Goal: Information Seeking & Learning: Check status

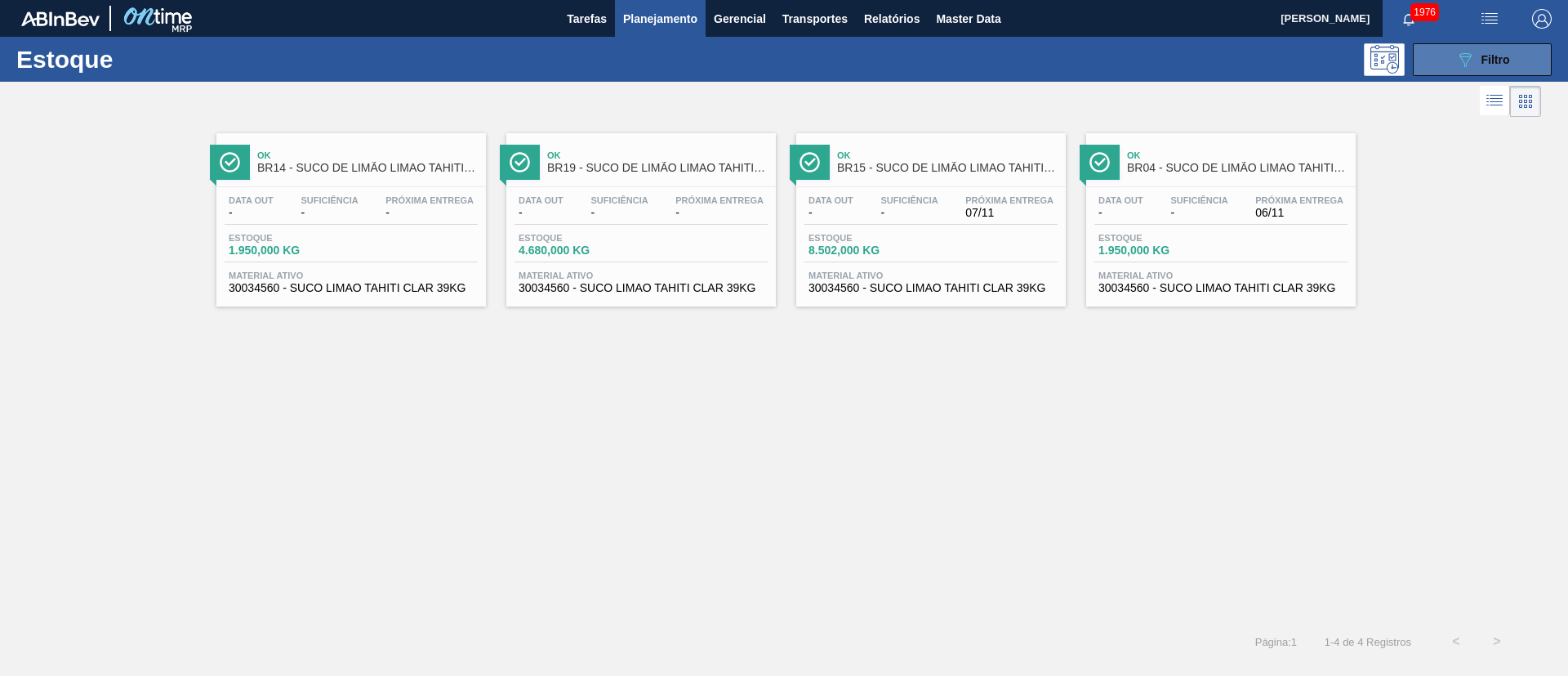
click at [1445, 47] on button "089F7B8B-B2A5-4AFE-B5C0-19BA573D28AC Filtro" at bounding box center [1483, 60] width 139 height 33
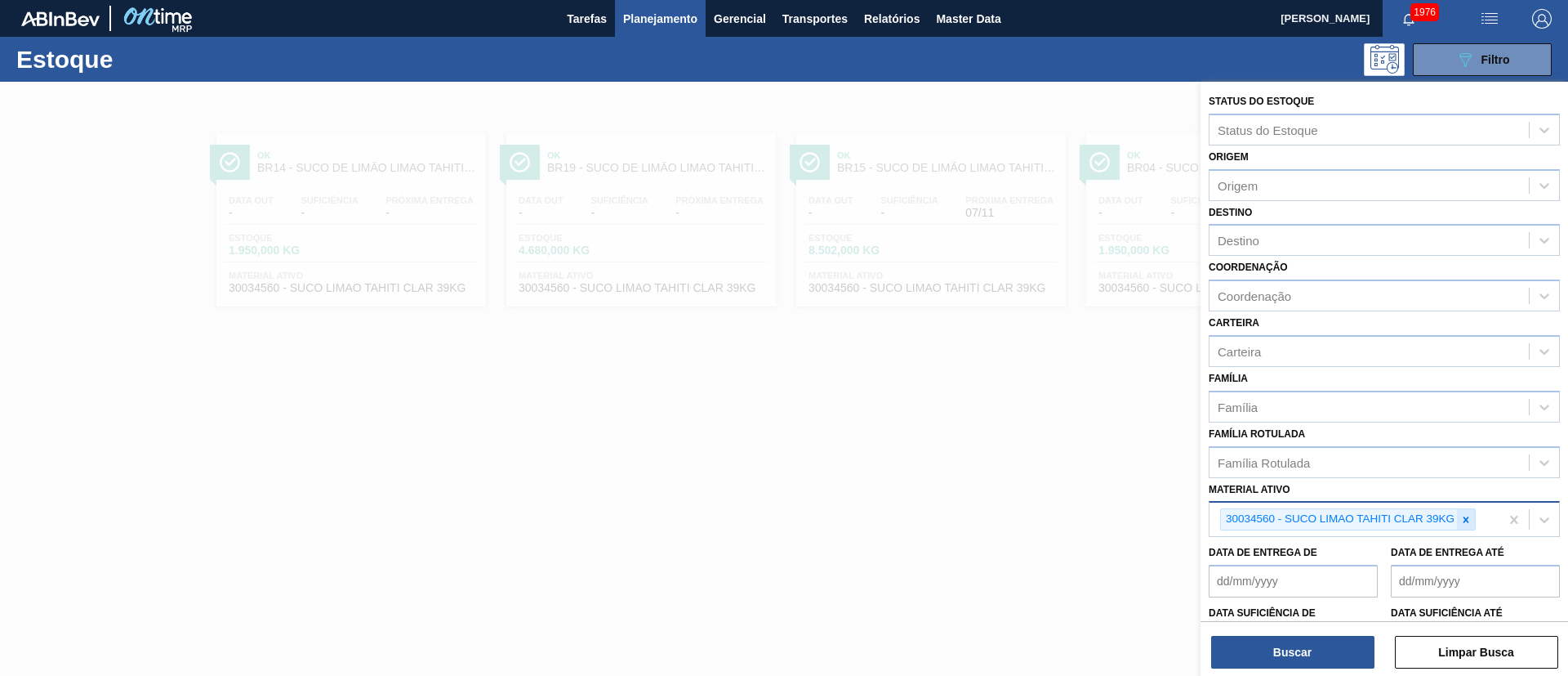
click at [1469, 520] on icon at bounding box center [1466, 520] width 12 height 12
click at [1321, 470] on div "Família Rotulada" at bounding box center [1368, 462] width 319 height 24
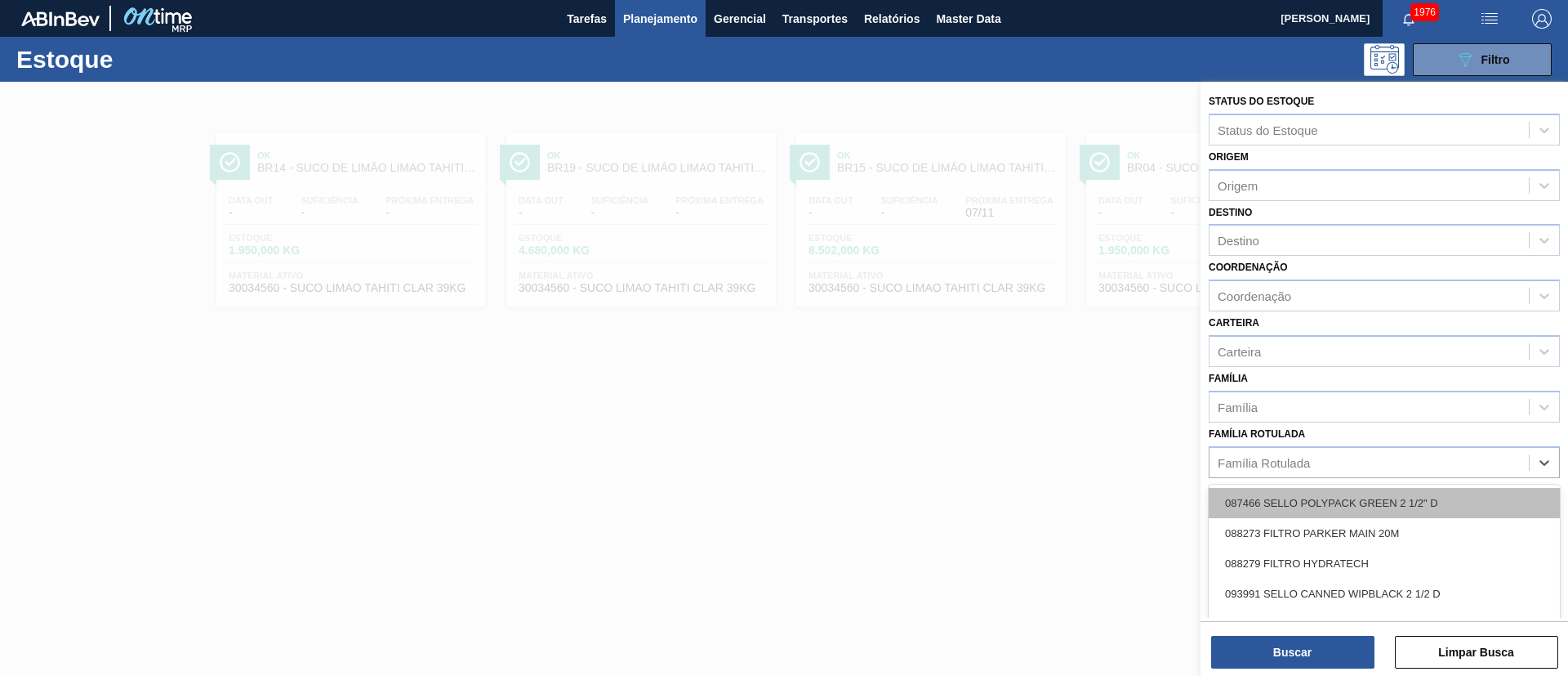
paste Rotulada "RÓTULO FRONT BC DUPLO MALTE 300ML"
type Rotulada "RÓTULO FRONT BC DUPLO MALTE 300ML"
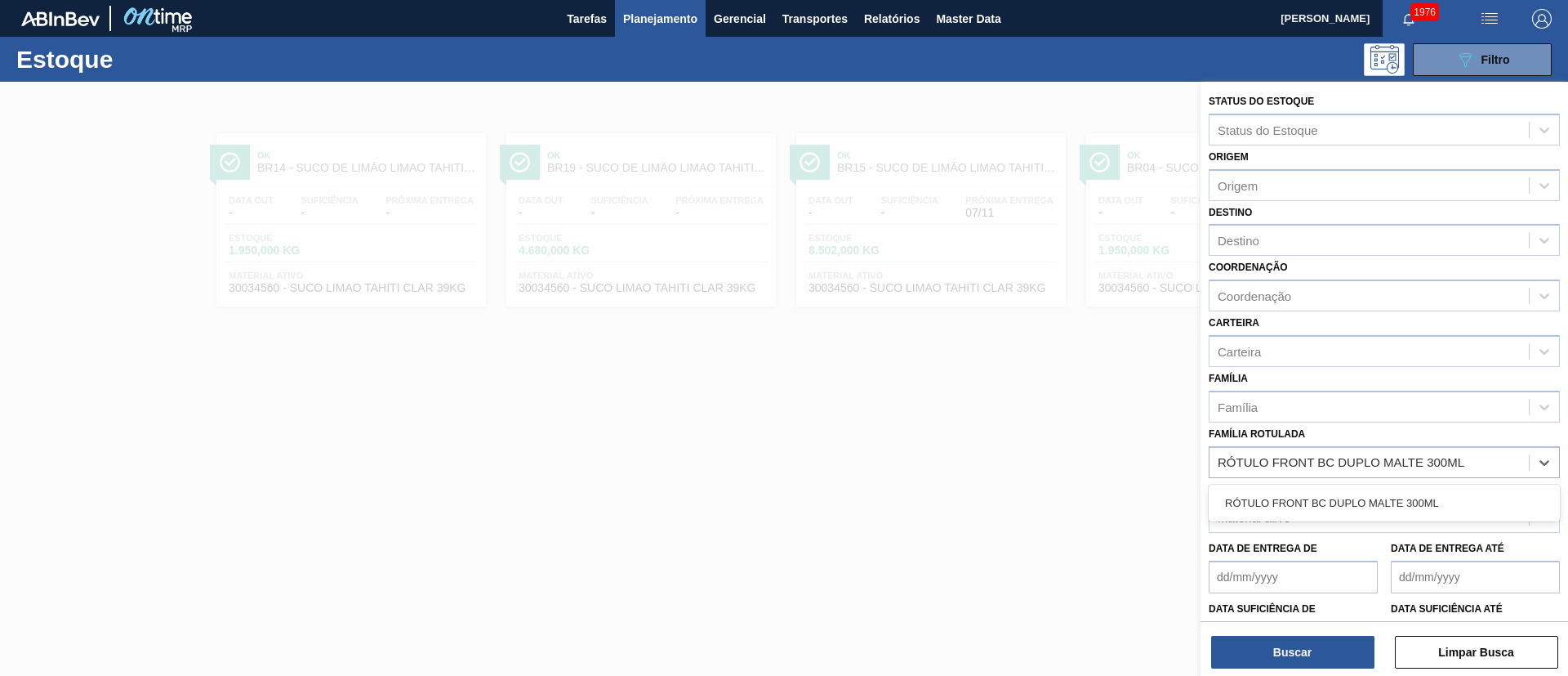
drag, startPoint x: 1304, startPoint y: 496, endPoint x: 1324, endPoint y: 530, distance: 39.4
click at [1304, 498] on div "RÓTULO FRONT BC DUPLO MALTE 300ML" at bounding box center [1383, 503] width 351 height 30
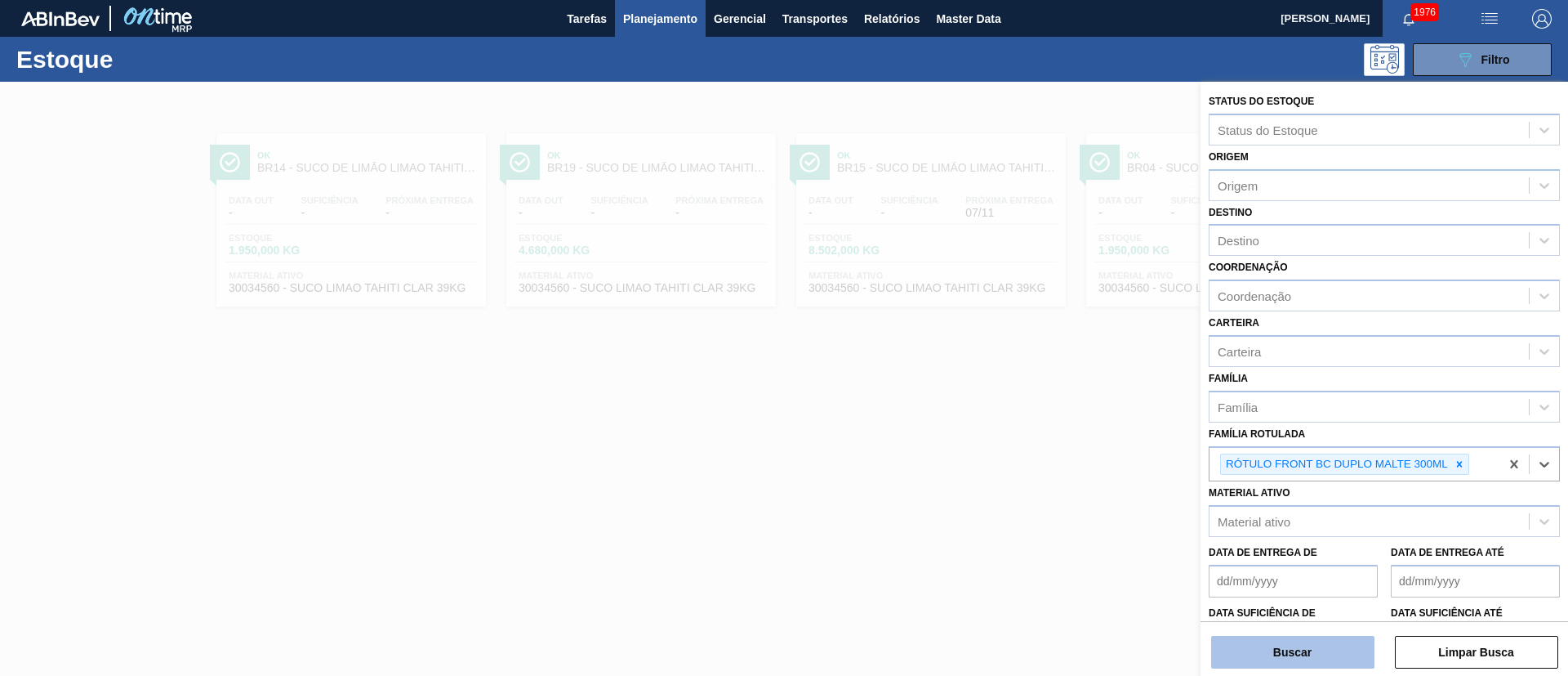
click at [1293, 648] on button "Buscar" at bounding box center [1293, 651] width 163 height 33
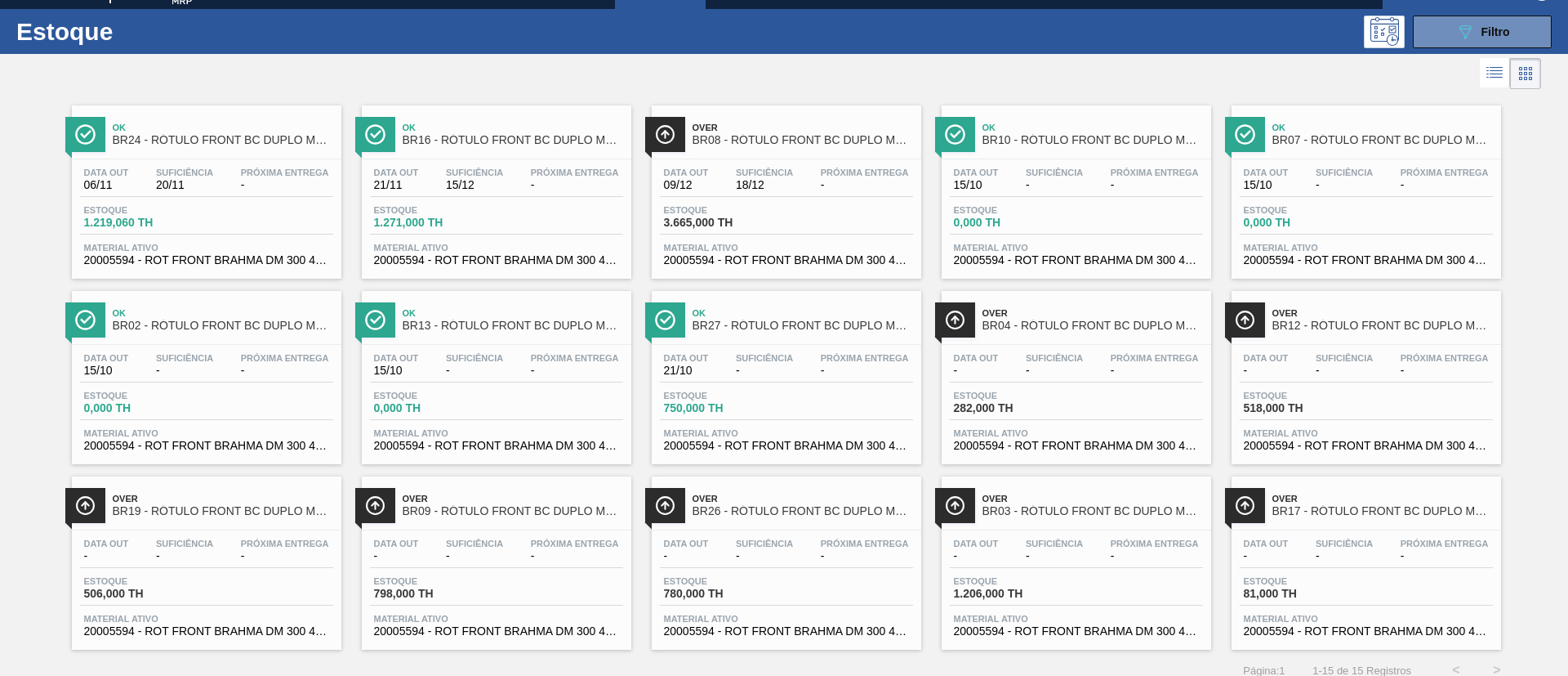
scroll to position [43, 0]
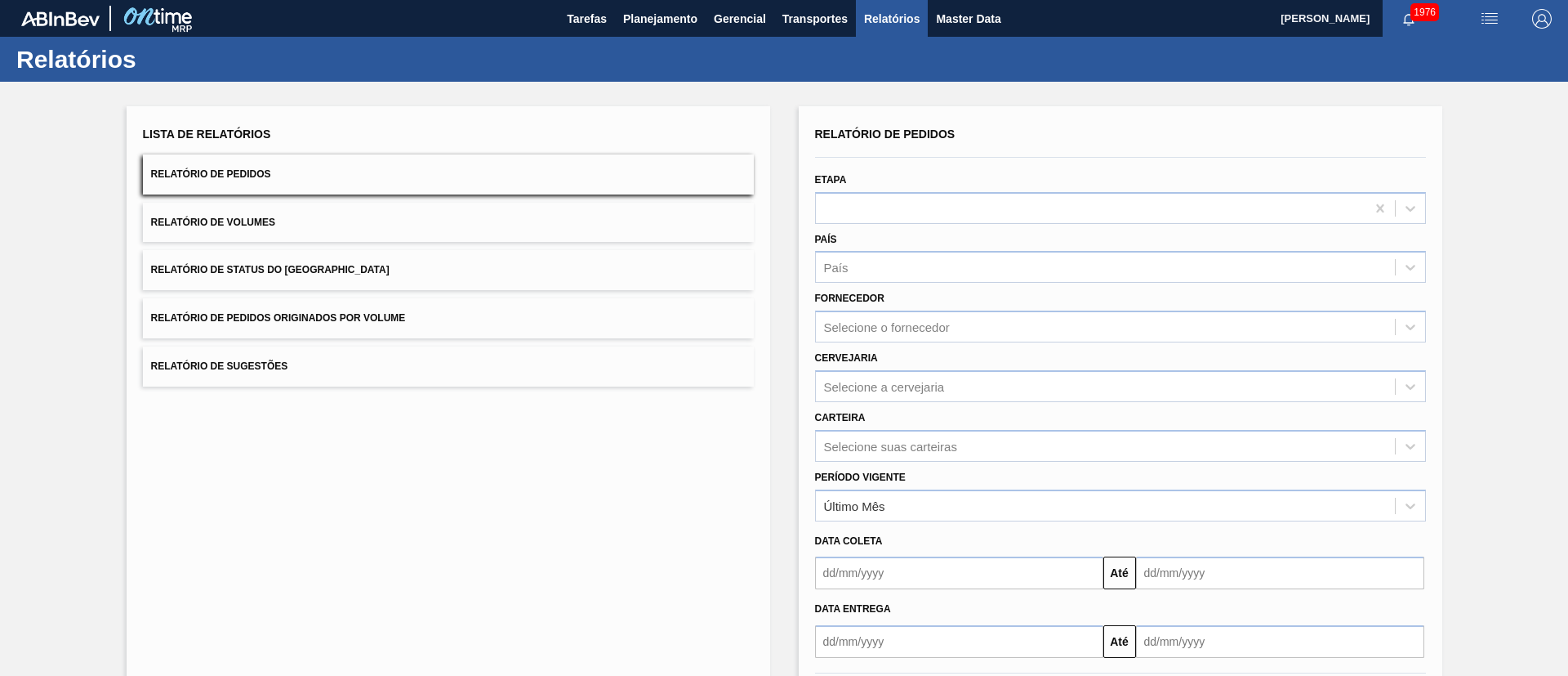
click at [405, 268] on button "Relatório de Status do Estoque" at bounding box center [448, 269] width 611 height 40
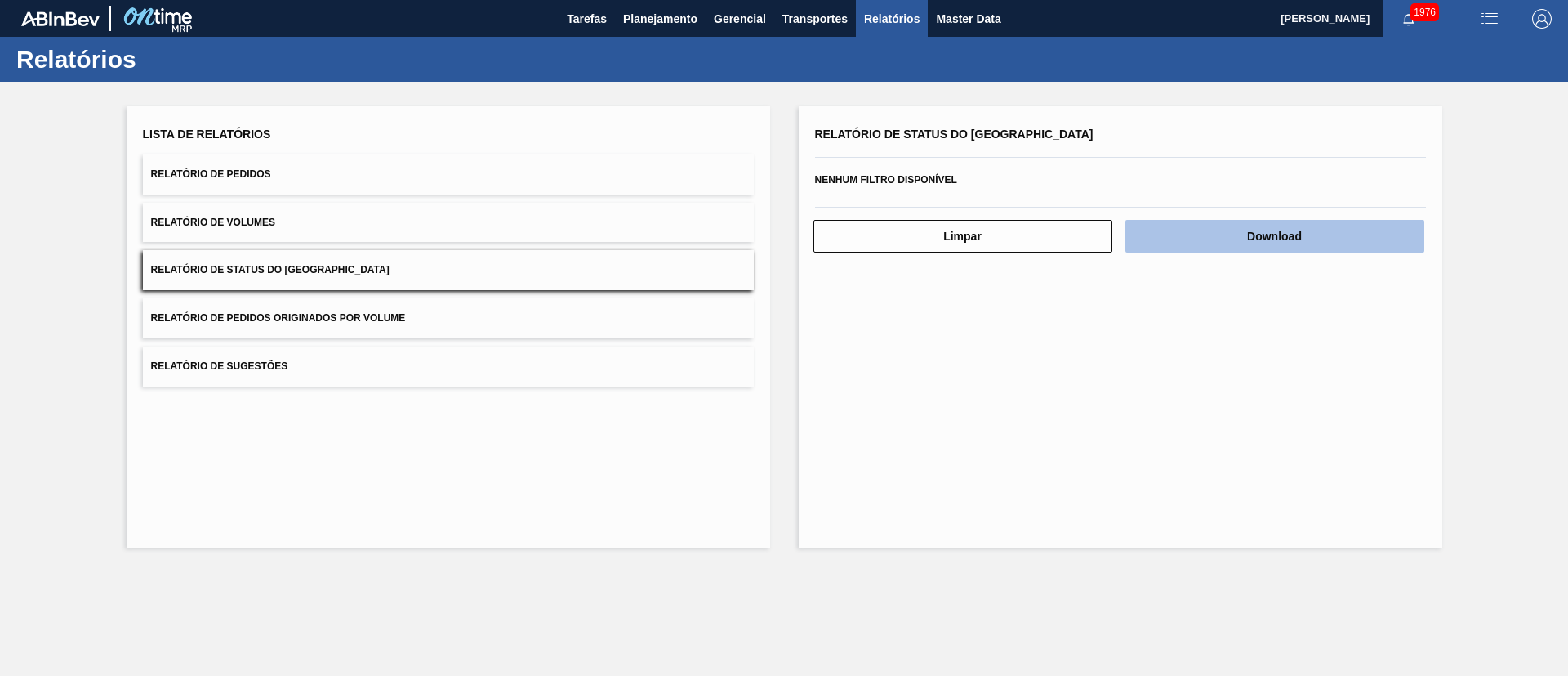
click at [1235, 226] on button "Download" at bounding box center [1274, 236] width 299 height 33
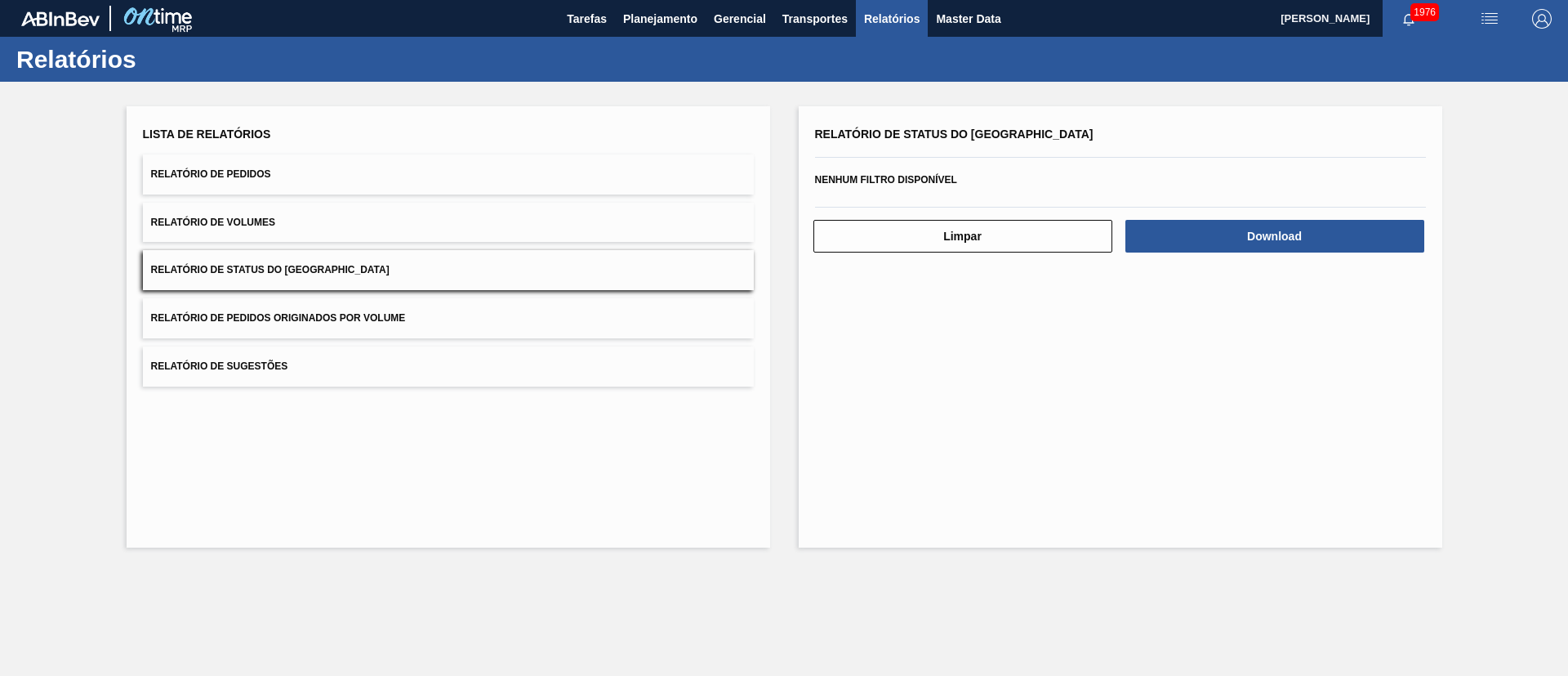
click at [299, 177] on button "Relatório de Pedidos" at bounding box center [448, 174] width 611 height 40
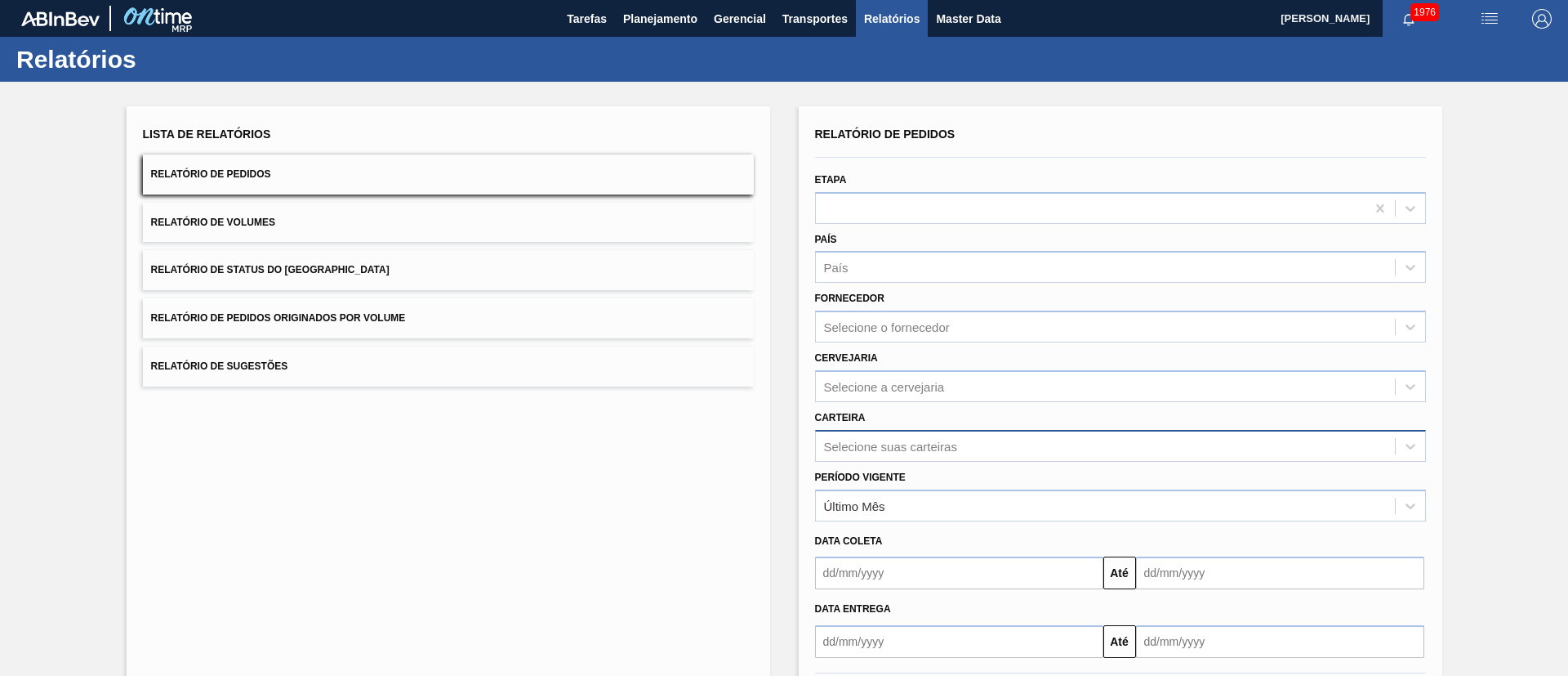
click at [856, 446] on div "Selecione suas carteiras" at bounding box center [1120, 445] width 611 height 32
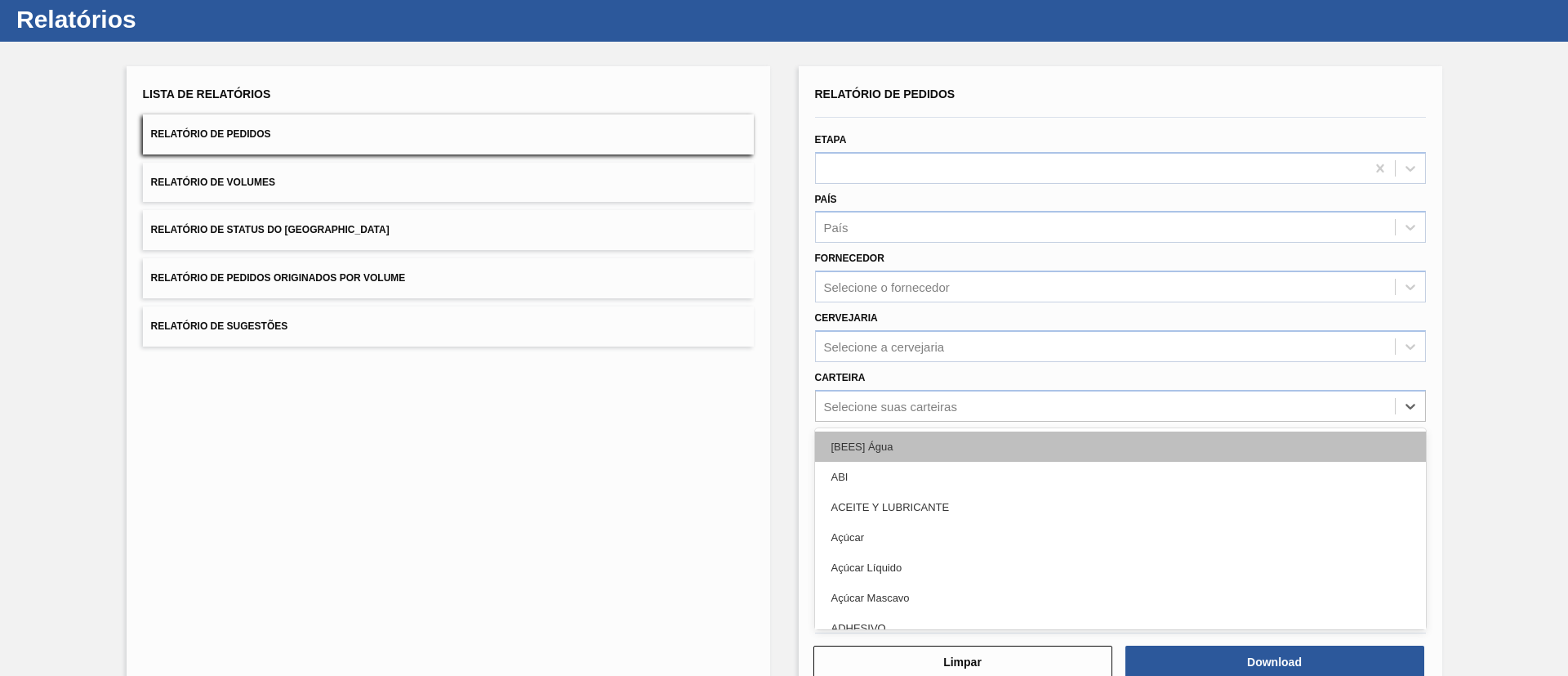
scroll to position [44, 0]
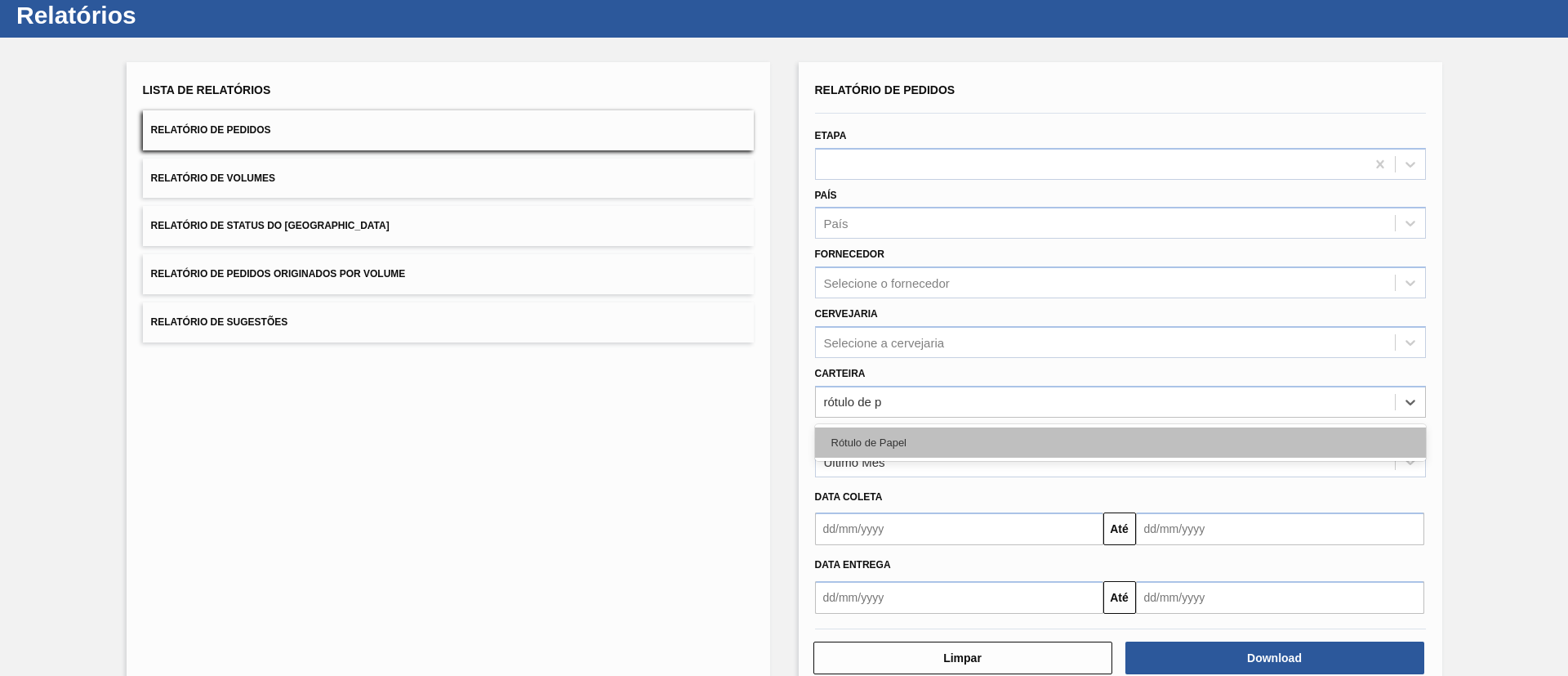
type input "rótulo de pa"
click at [1020, 454] on div "Rótulo de Papel" at bounding box center [1120, 442] width 611 height 30
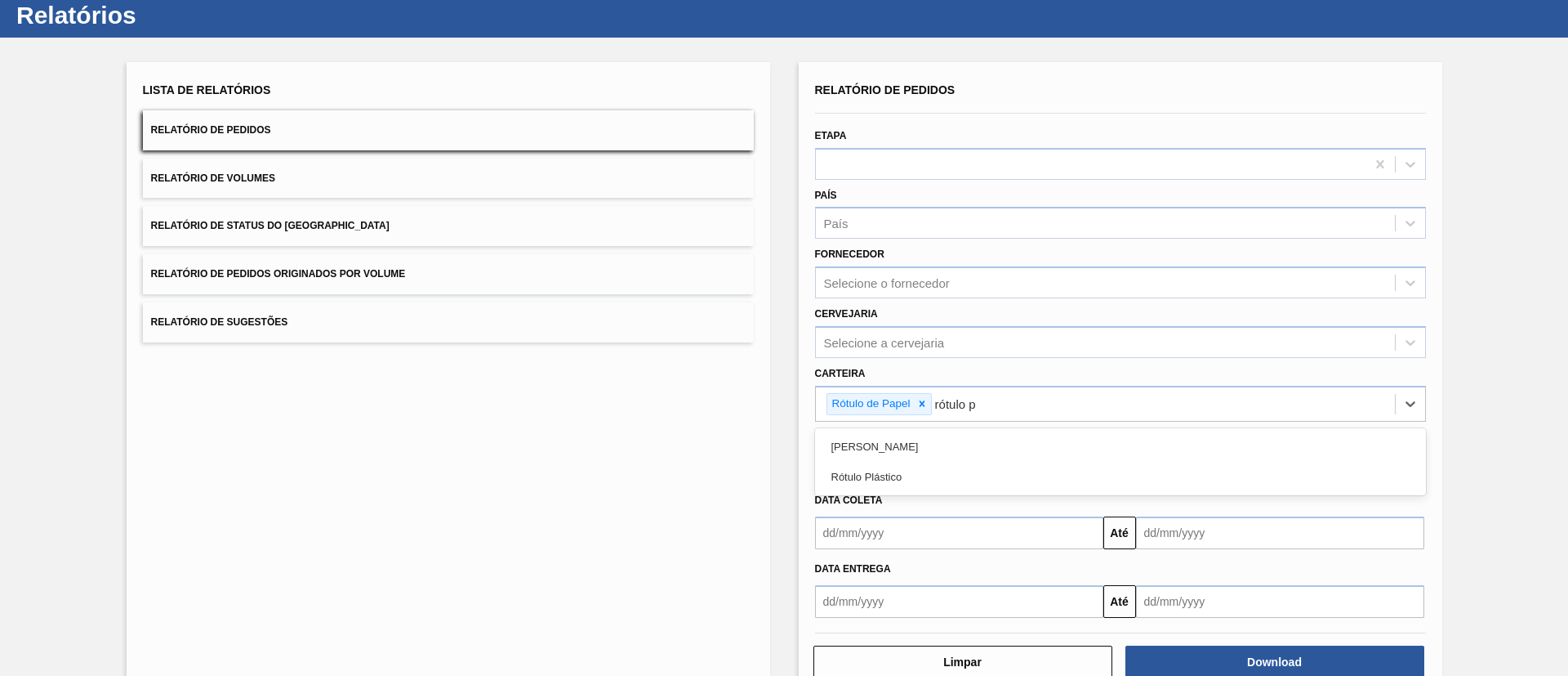
type input "rótulo pa"
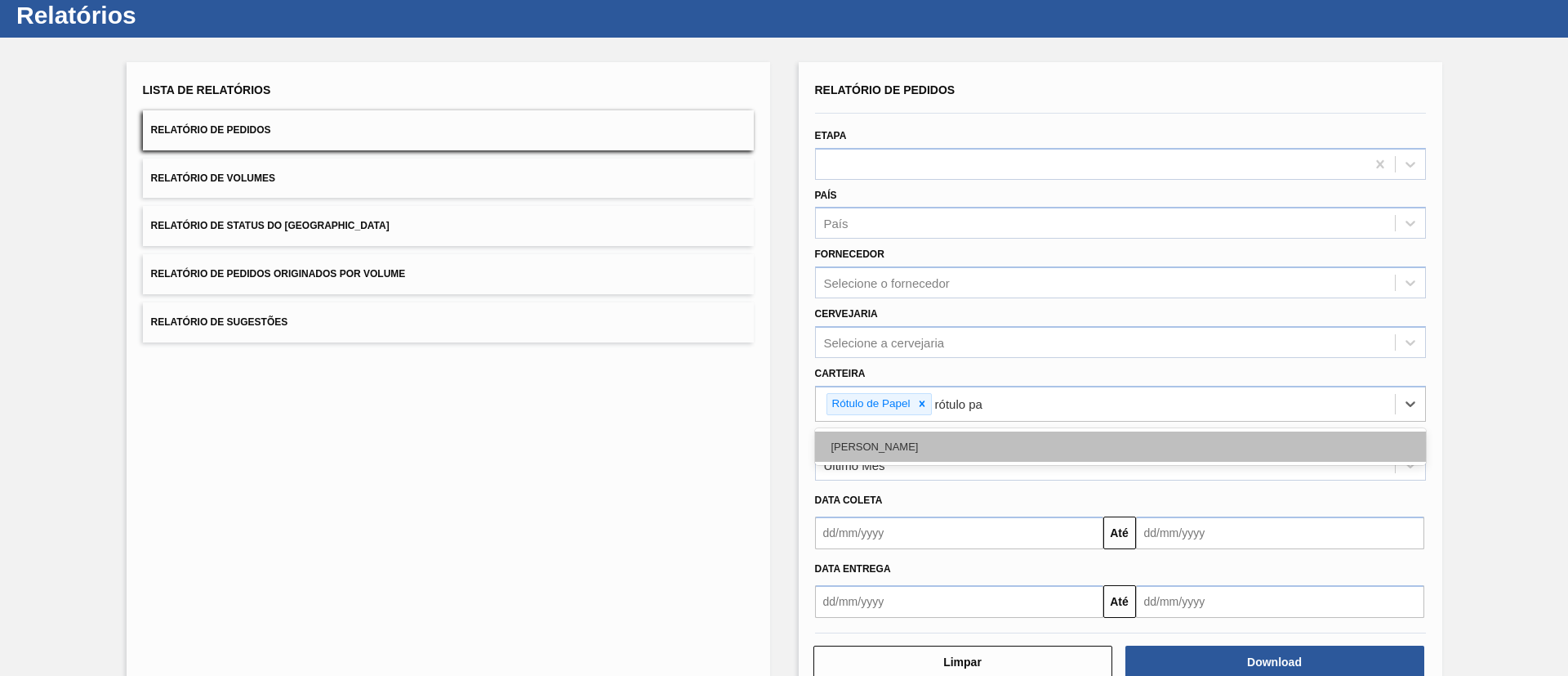
click at [960, 448] on div "Rótulo Papel" at bounding box center [1120, 446] width 611 height 30
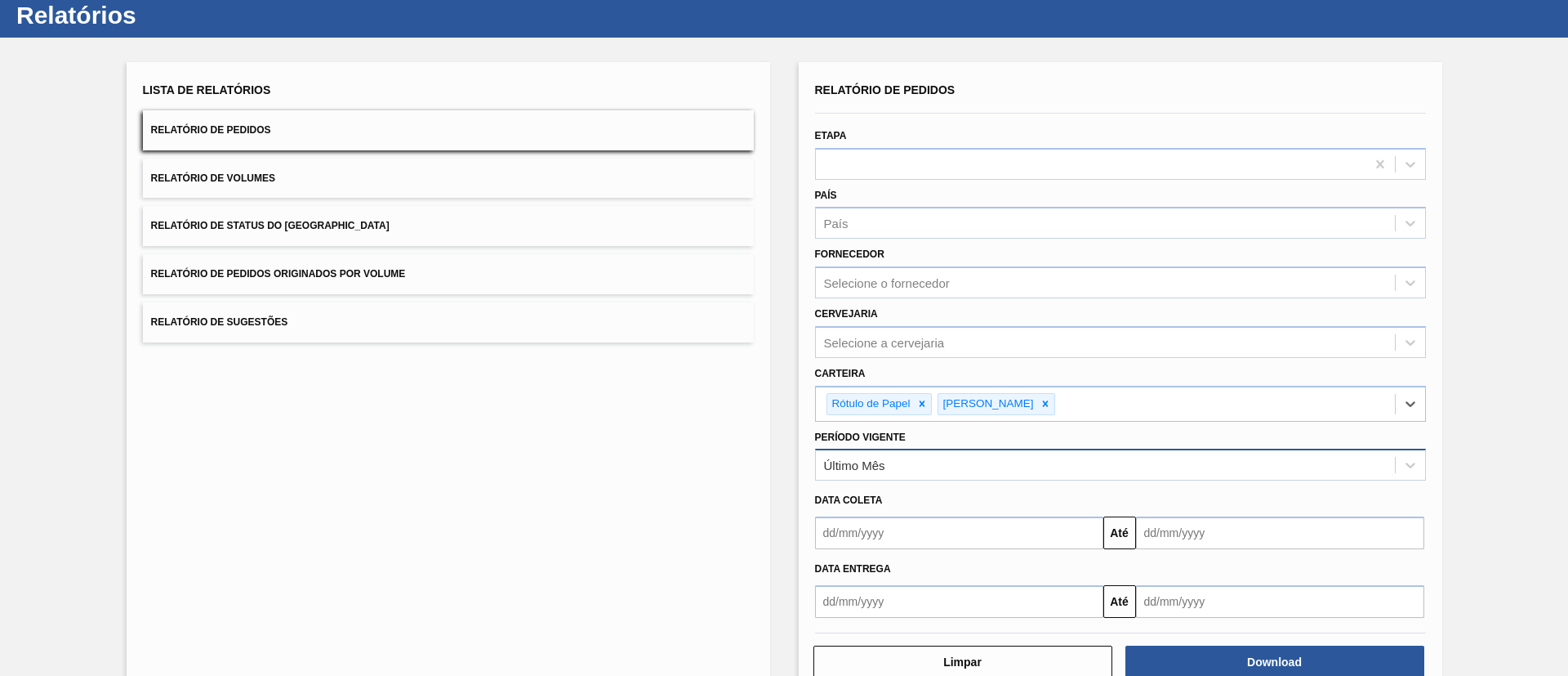
click at [935, 457] on div "Último Mês" at bounding box center [1105, 465] width 579 height 24
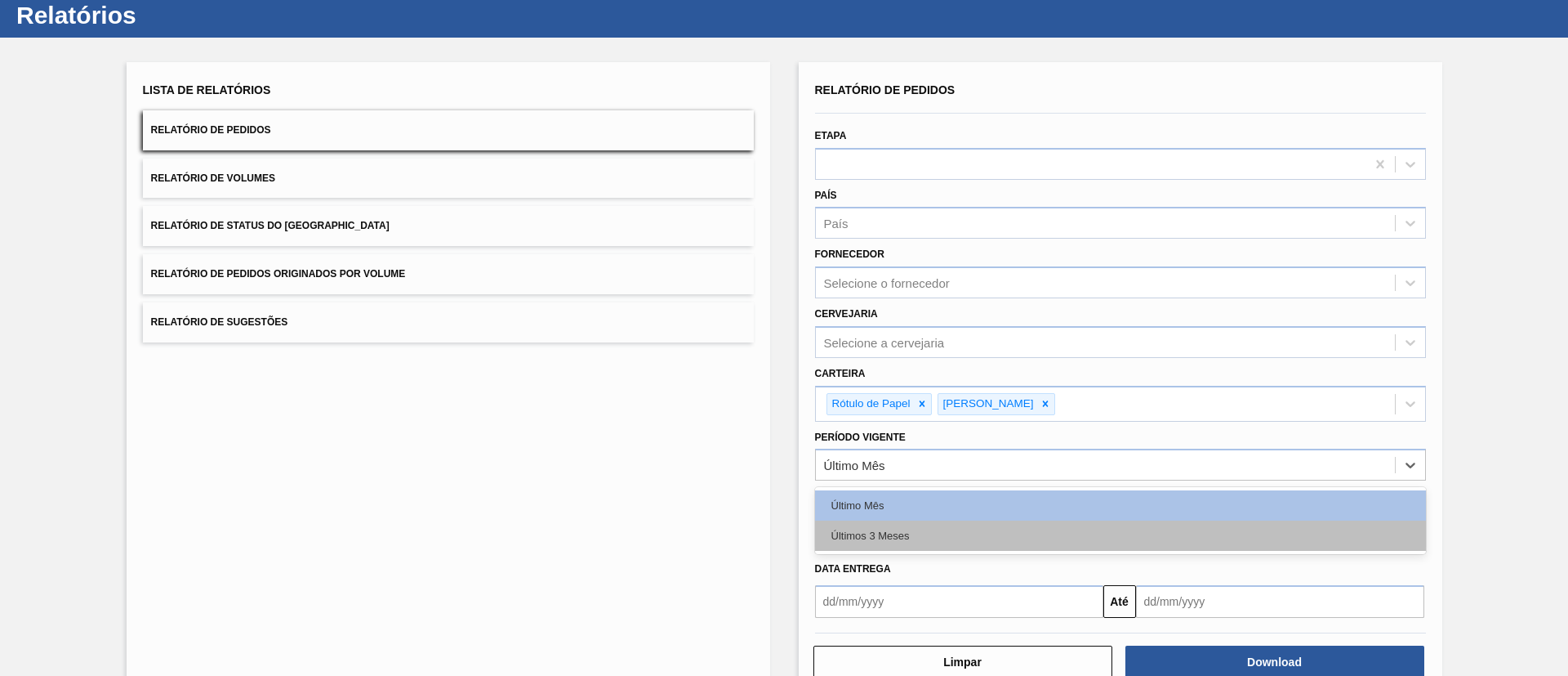
click at [907, 543] on div "Últimos 3 Meses" at bounding box center [1120, 535] width 611 height 30
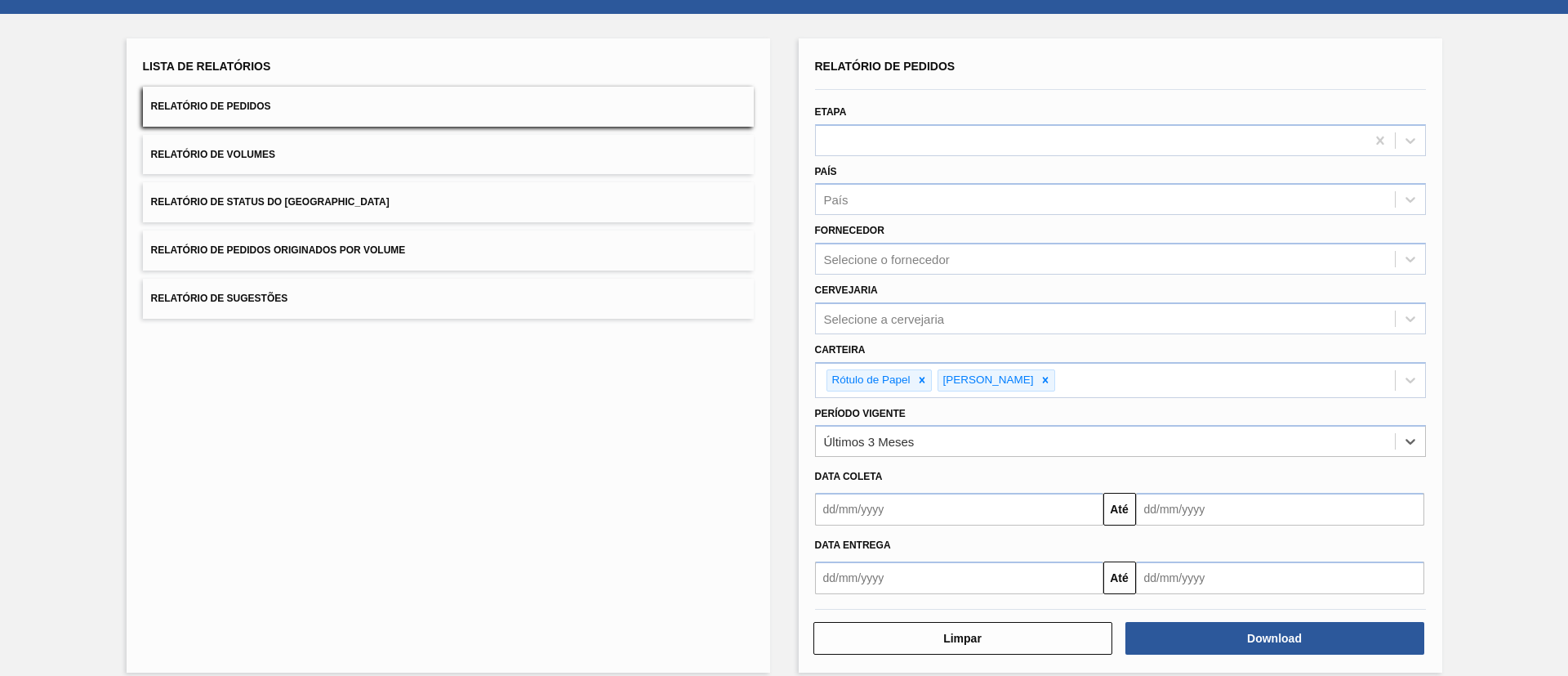
scroll to position [84, 0]
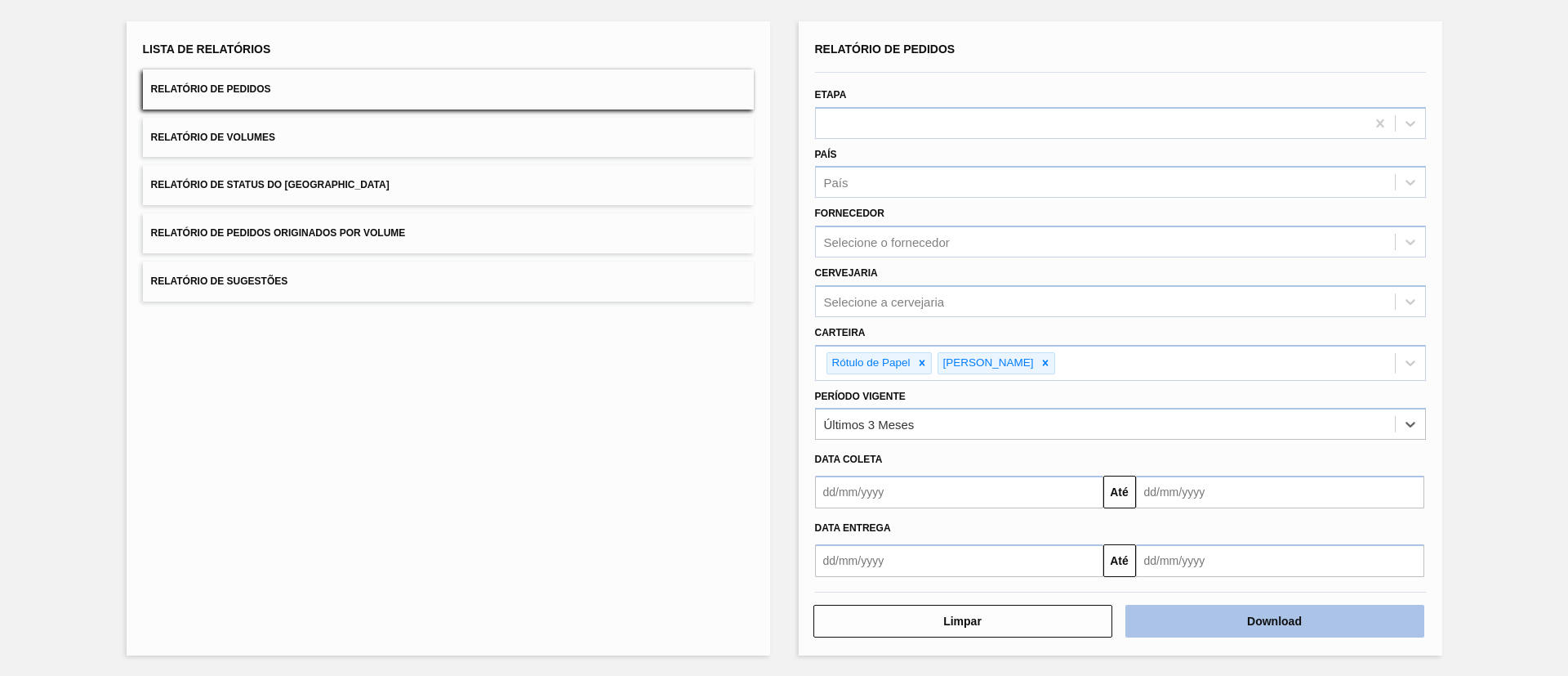
click at [1230, 616] on button "Download" at bounding box center [1274, 620] width 299 height 33
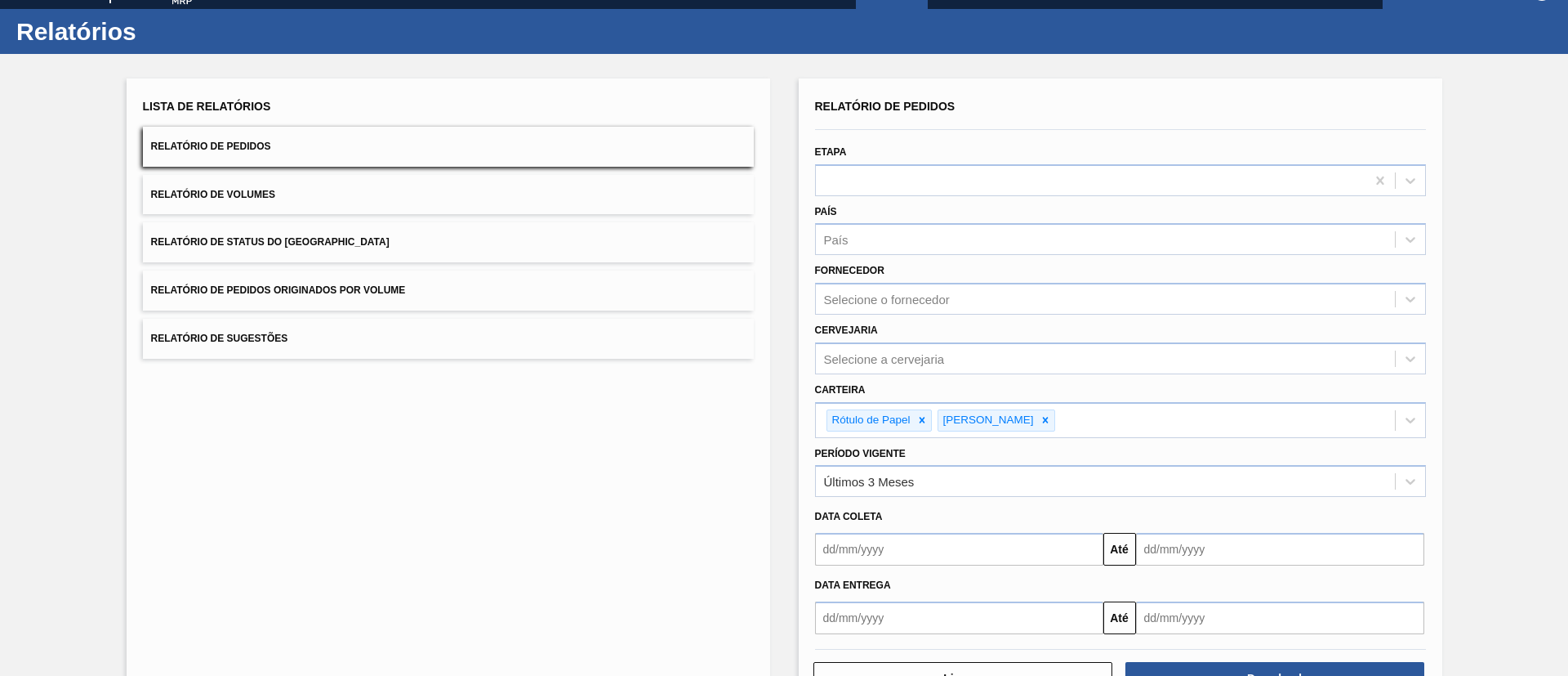
scroll to position [0, 0]
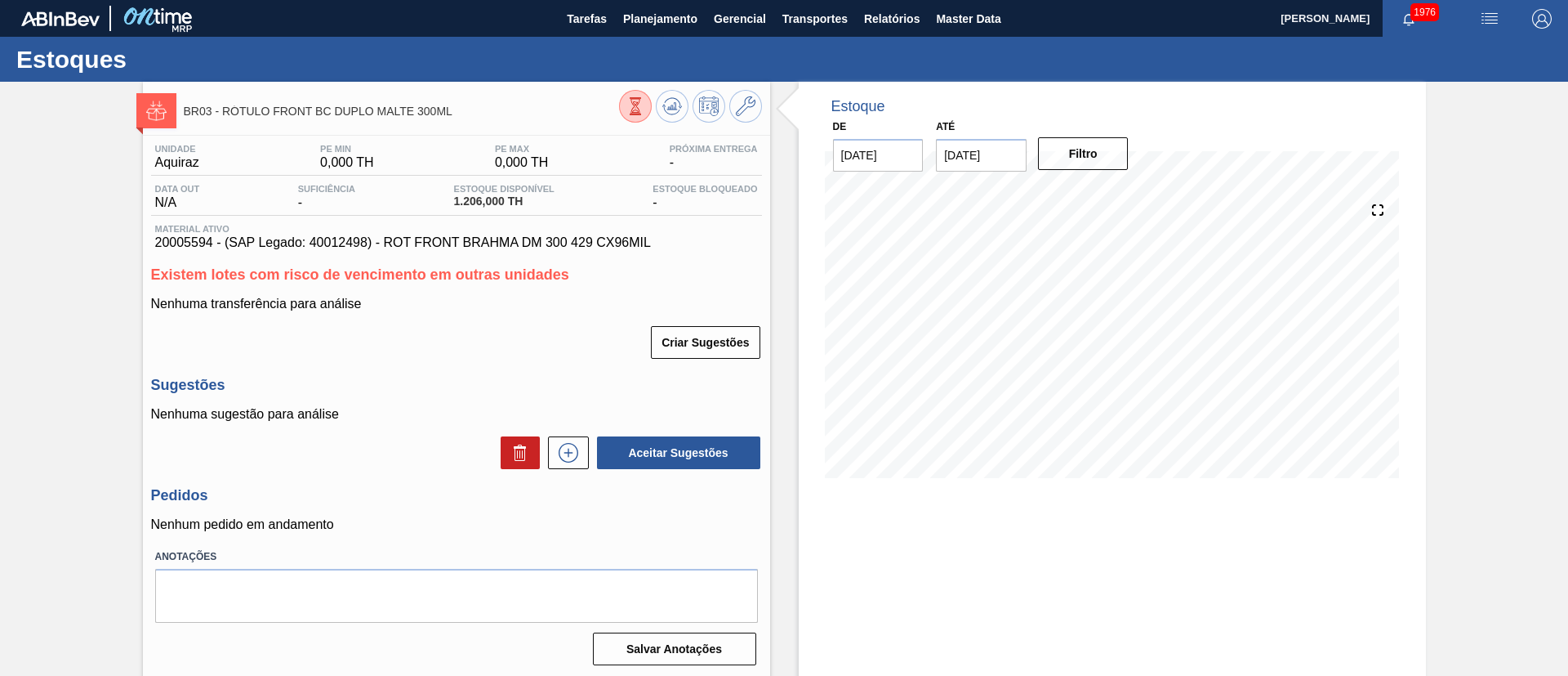
click at [633, 114] on icon at bounding box center [636, 114] width 12 height 2
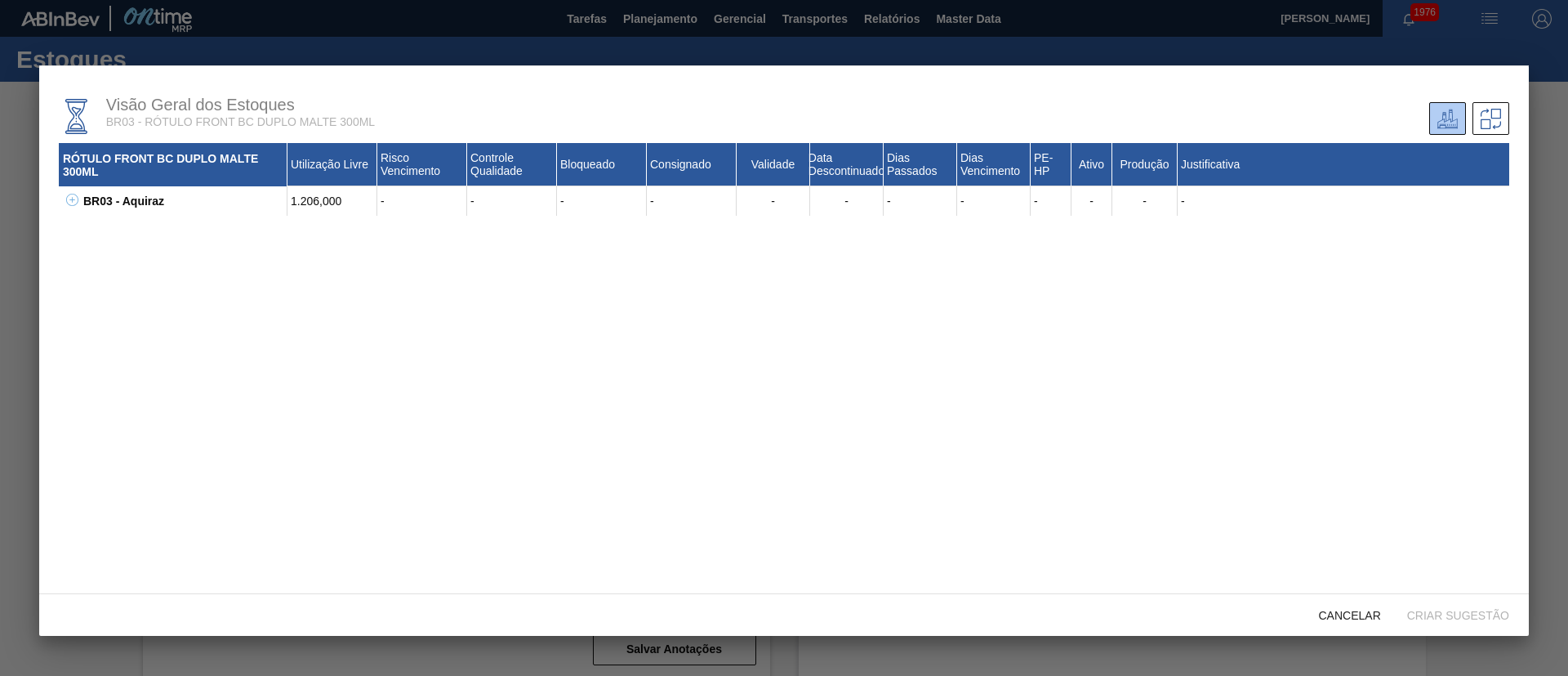
click at [67, 198] on icon at bounding box center [73, 200] width 12 height 12
click at [93, 227] on icon at bounding box center [92, 229] width 12 height 12
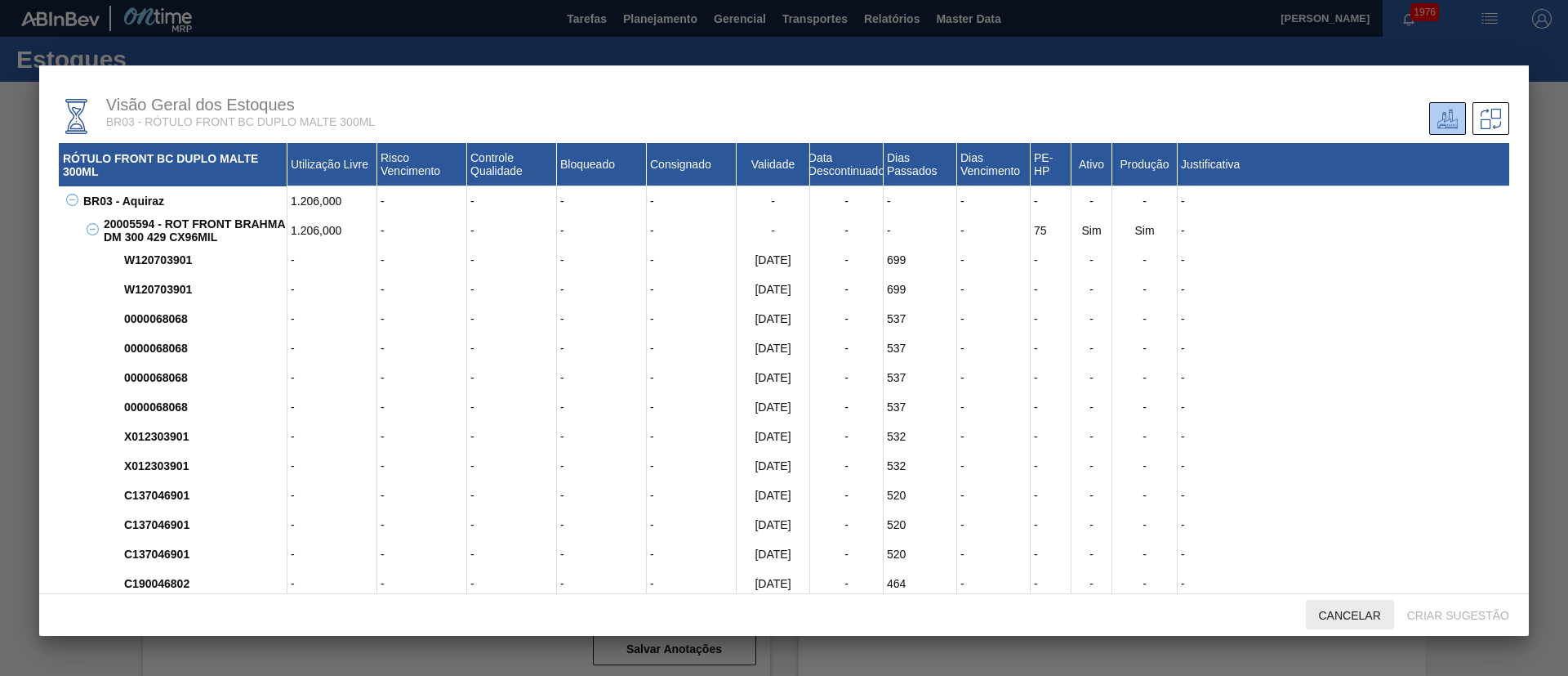
click at [1332, 615] on span "Cancelar" at bounding box center [1349, 614] width 88 height 13
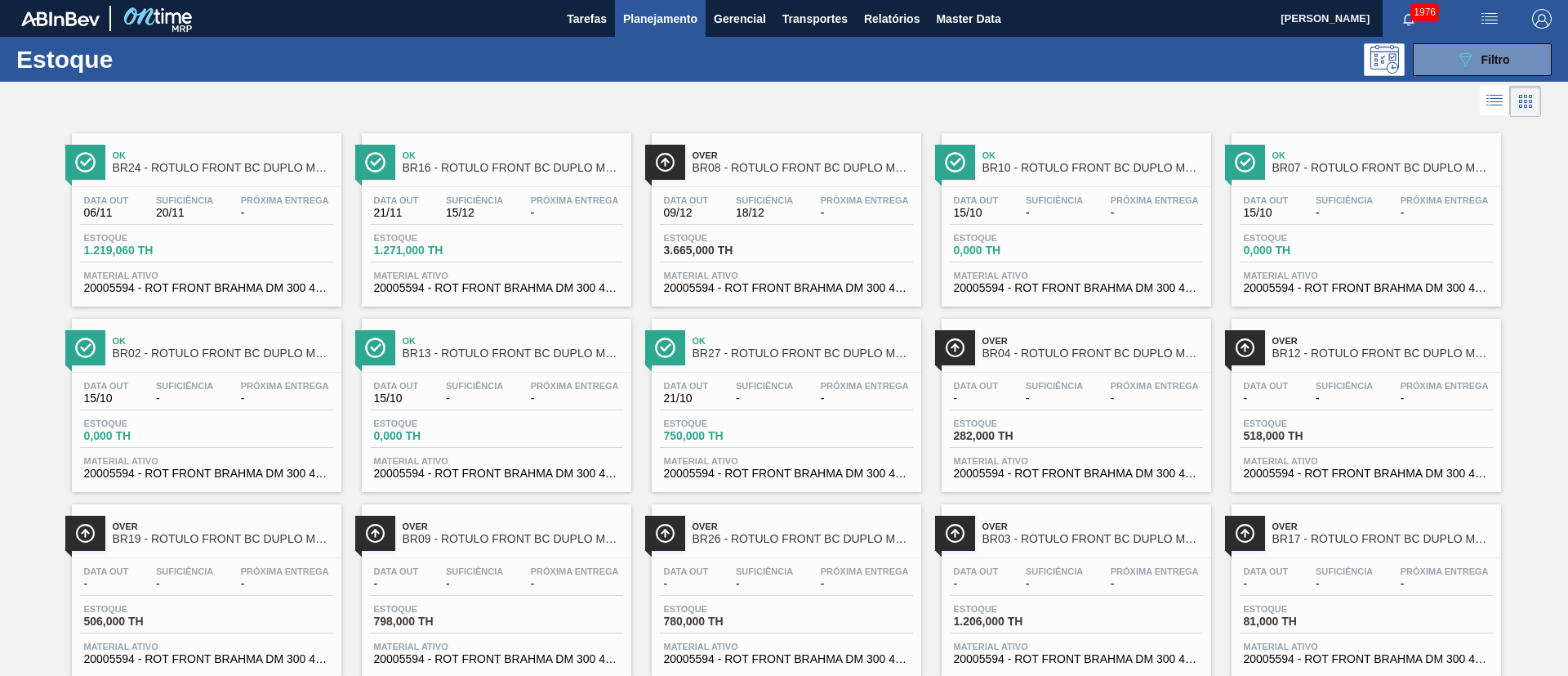
scroll to position [43, 0]
